Goal: Information Seeking & Learning: Learn about a topic

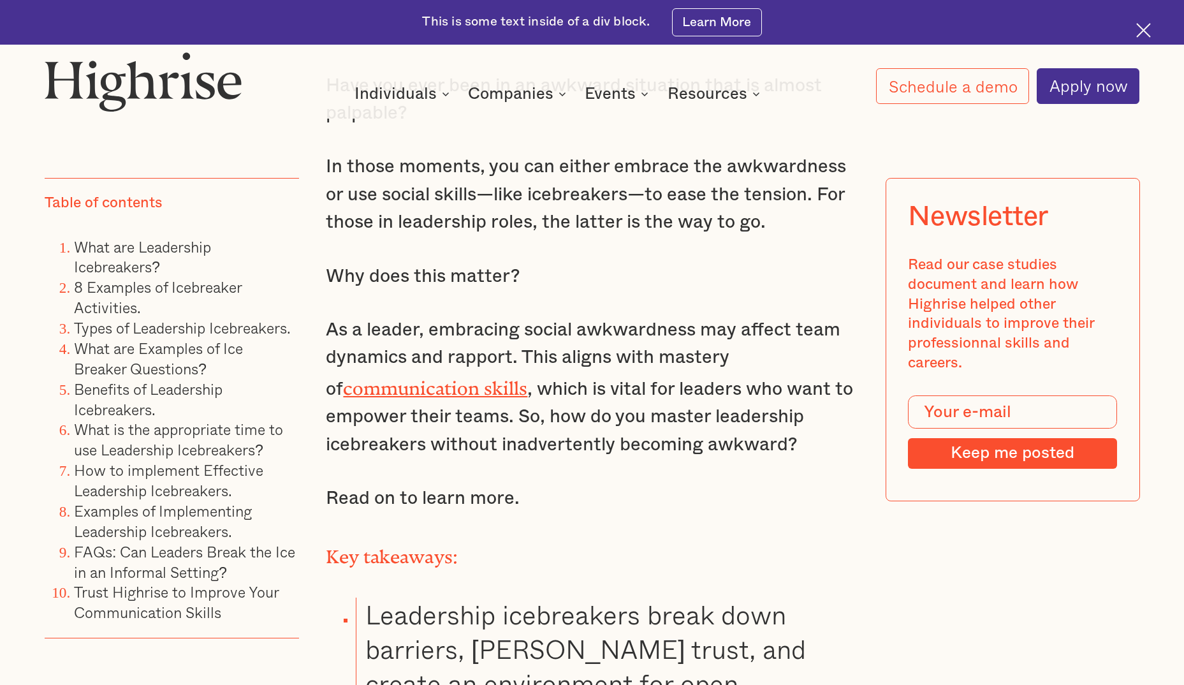
scroll to position [1211, 0]
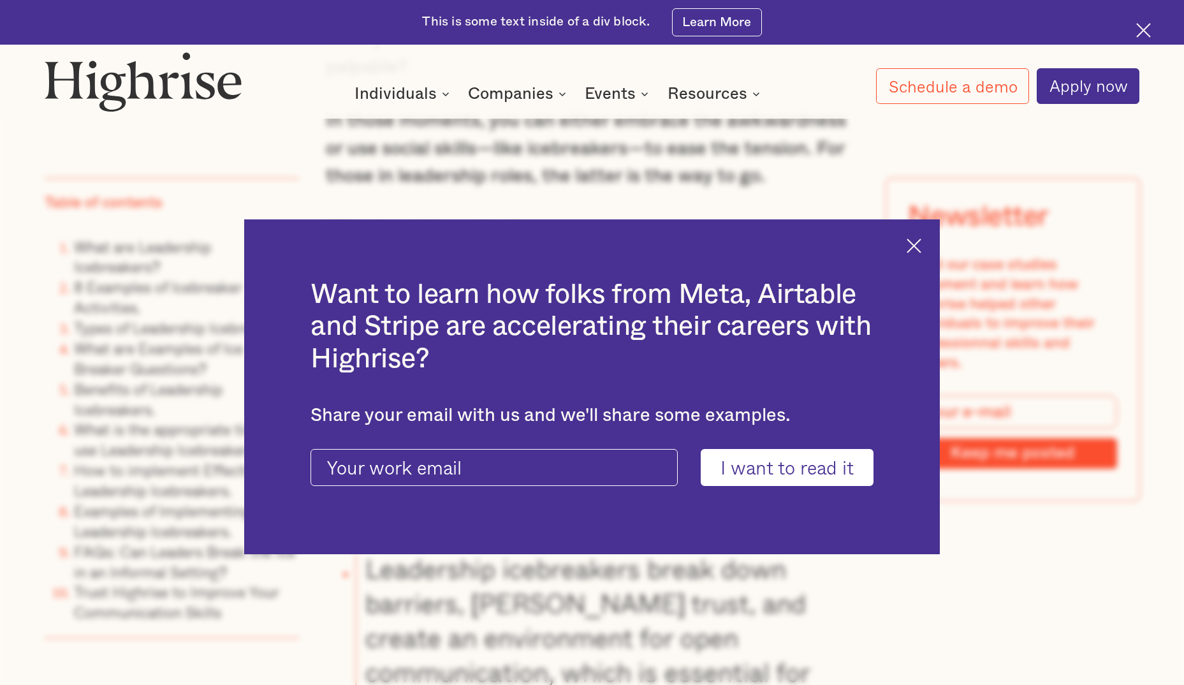
click at [921, 244] on img at bounding box center [914, 245] width 15 height 15
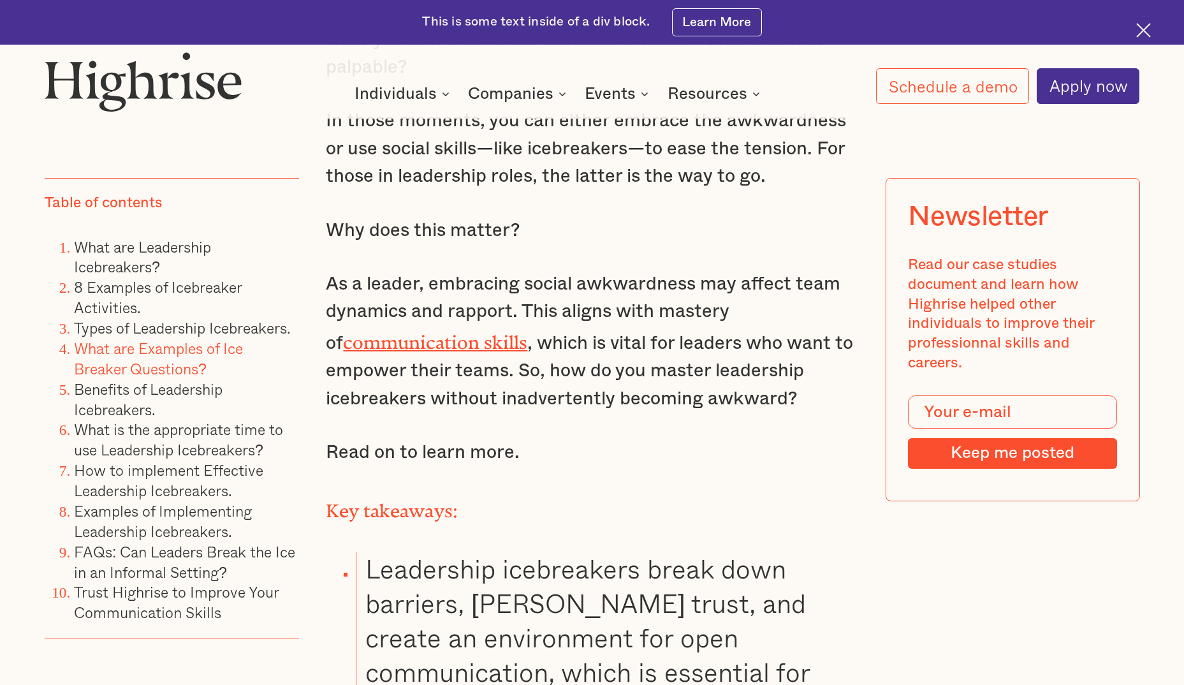
click at [145, 345] on link "What are Examples of Ice Breaker Questions?" at bounding box center [158, 358] width 169 height 43
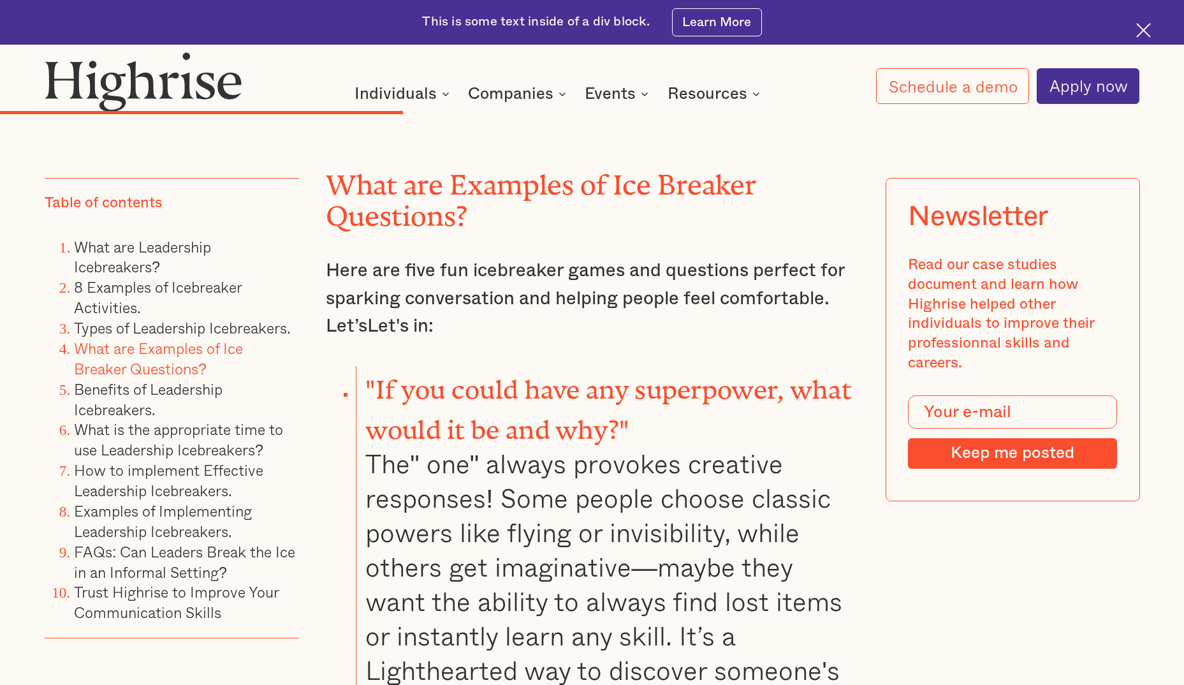
scroll to position [7884, 0]
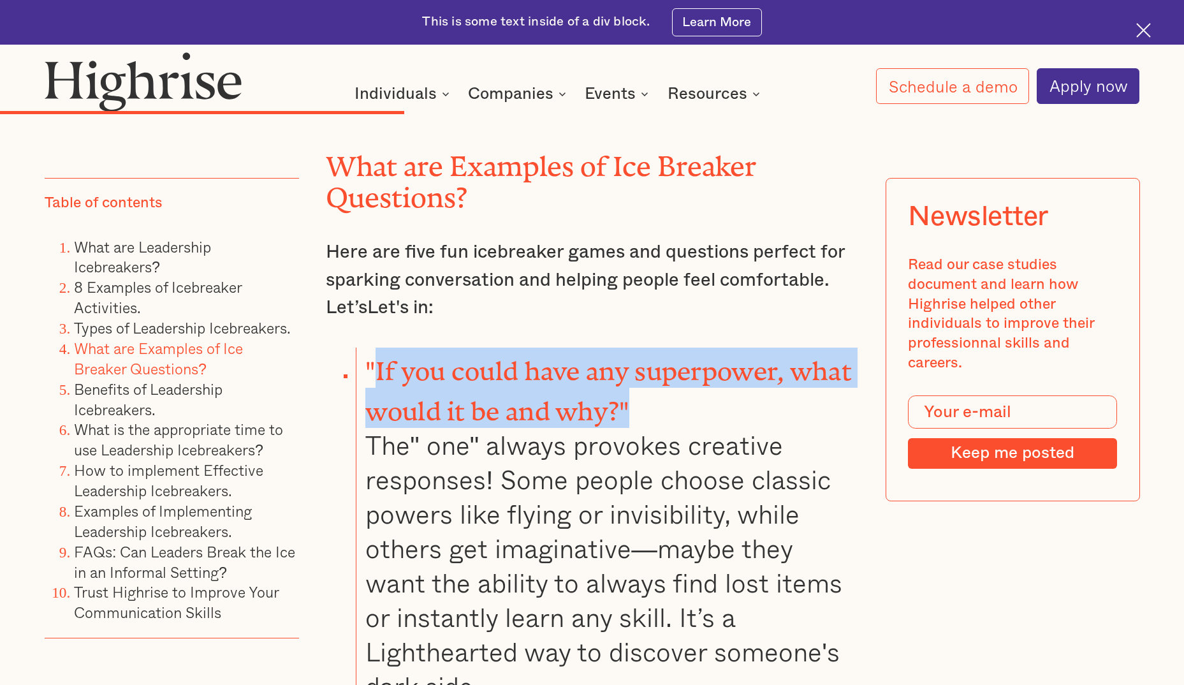
drag, startPoint x: 373, startPoint y: 278, endPoint x: 629, endPoint y: 334, distance: 262.4
click at [629, 347] on li ""If you could have any superpower, what would it be and why?" The" one" always …" at bounding box center [607, 525] width 502 height 356
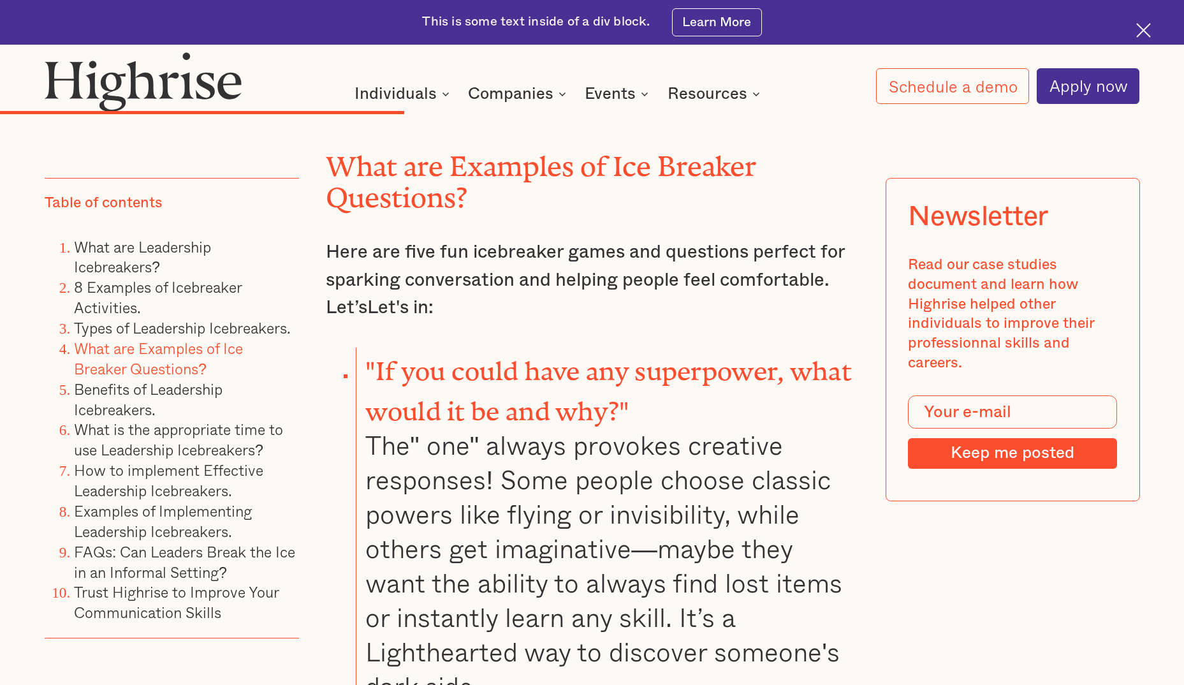
drag, startPoint x: 629, startPoint y: 334, endPoint x: 538, endPoint y: 376, distance: 100.1
click at [538, 376] on li ""If you could have any superpower, what would it be and why?" The" one" always …" at bounding box center [607, 525] width 502 height 356
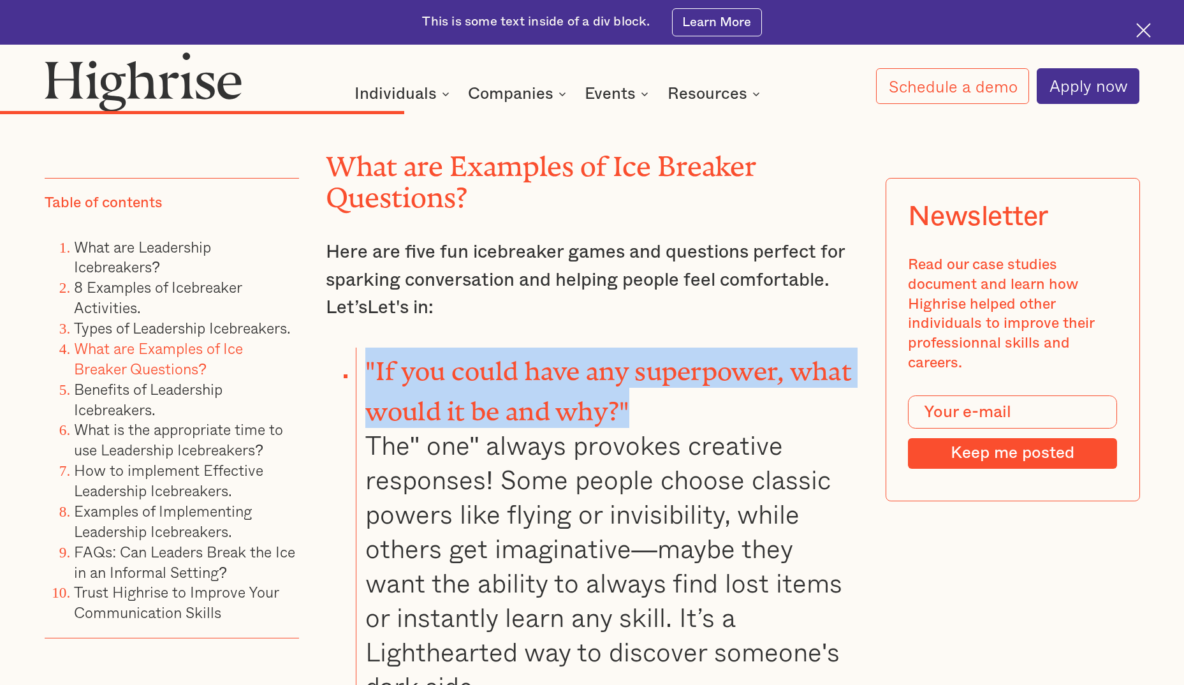
drag, startPoint x: 365, startPoint y: 274, endPoint x: 629, endPoint y: 319, distance: 268.3
click at [629, 356] on strong ""If you could have any superpower, what would it be and why?"" at bounding box center [608, 384] width 486 height 57
copy strong ""If you could have any superpower, what would it be and why?""
